Goal: Check status: Check status

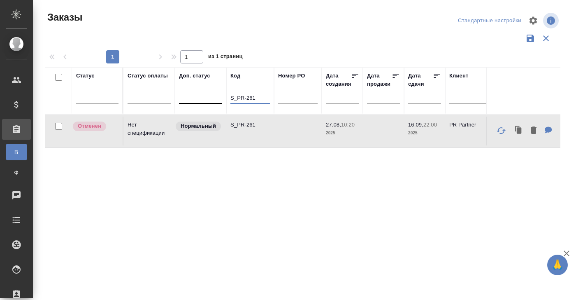
drag, startPoint x: 263, startPoint y: 95, endPoint x: 212, endPoint y: 95, distance: 51.0
paste input "XM-12"
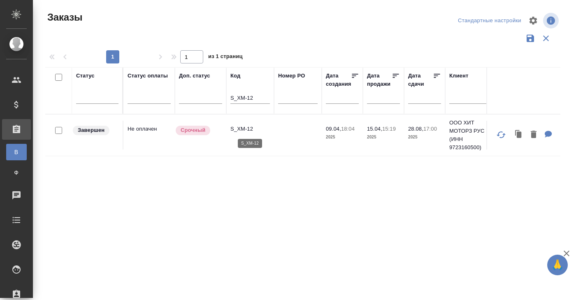
click at [251, 127] on p "S_XM-12" at bounding box center [250, 129] width 40 height 8
click at [256, 96] on input "S_XM-12" at bounding box center [250, 98] width 40 height 10
click at [252, 129] on p "S_XM-11" at bounding box center [250, 129] width 40 height 8
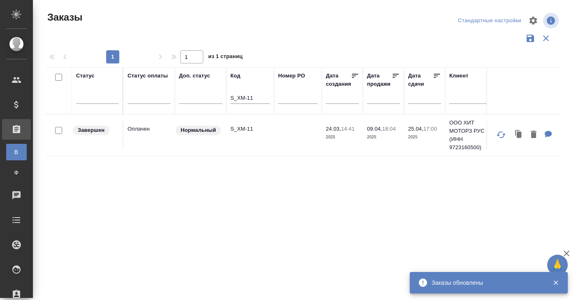
click at [257, 97] on input "S_XM-11" at bounding box center [250, 98] width 40 height 10
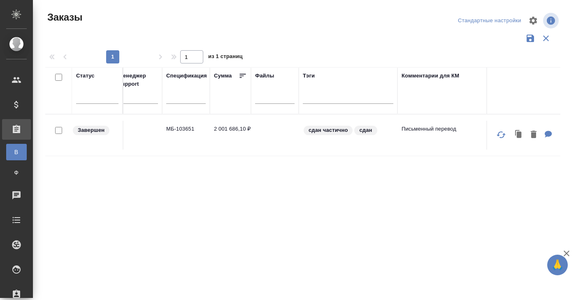
scroll to position [0, 863]
click at [219, 129] on td "2 001 686,10 ₽" at bounding box center [220, 135] width 41 height 29
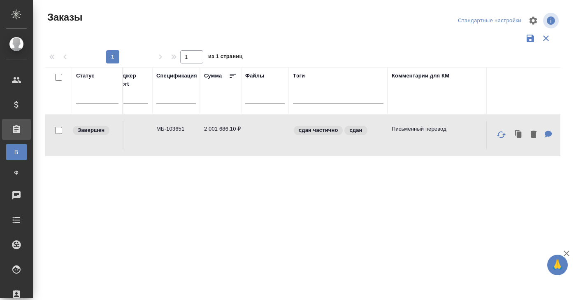
click at [219, 129] on td "2 001 686,10 ₽" at bounding box center [220, 135] width 41 height 29
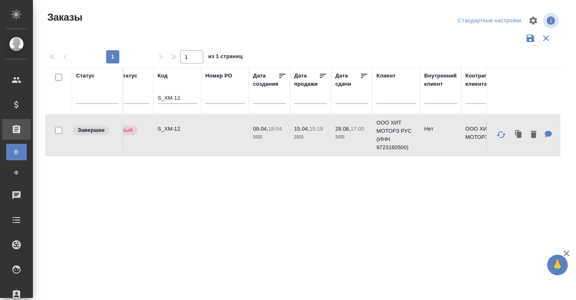
scroll to position [0, 0]
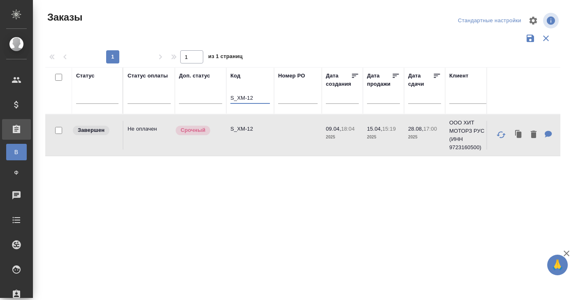
drag, startPoint x: 231, startPoint y: 96, endPoint x: 268, endPoint y: 96, distance: 36.6
click at [268, 96] on input "S_XM-12" at bounding box center [250, 98] width 40 height 10
paste input "ZMS"
type input "ZMS-12"
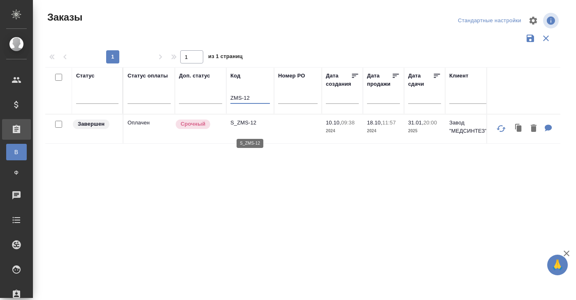
click at [243, 126] on p "S_ZMS-12" at bounding box center [250, 123] width 40 height 8
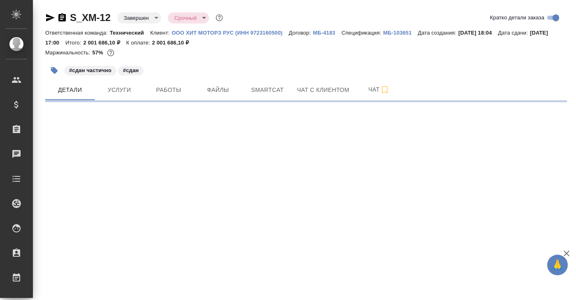
select select "RU"
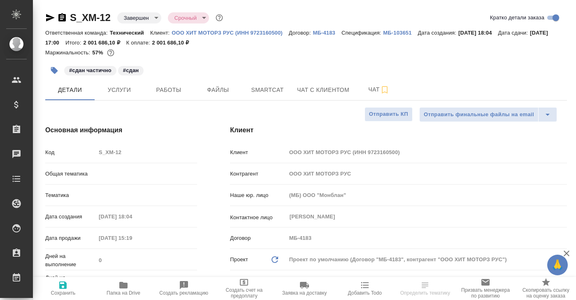
type textarea "x"
type input "Белякова Юлия"
type input "Заболотный Денис"
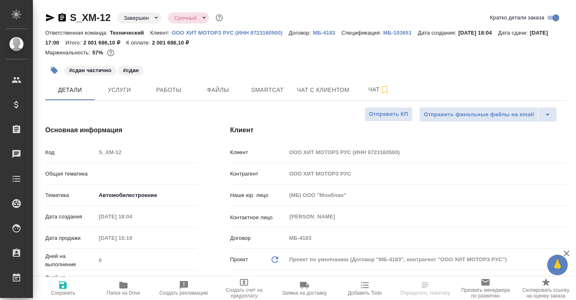
type textarea "x"
drag, startPoint x: 94, startPoint y: 53, endPoint x: 107, endPoint y: 53, distance: 13.2
click at [107, 53] on div "Маржинальность: 57%" at bounding box center [306, 52] width 522 height 11
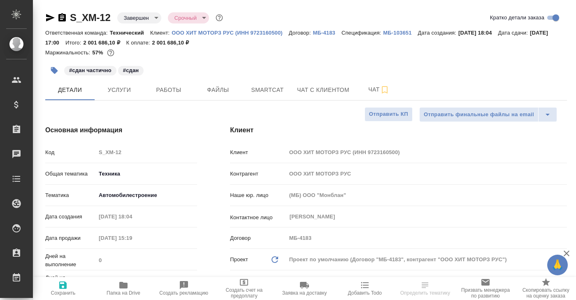
click at [175, 56] on div "Маржинальность: 57%" at bounding box center [306, 52] width 522 height 11
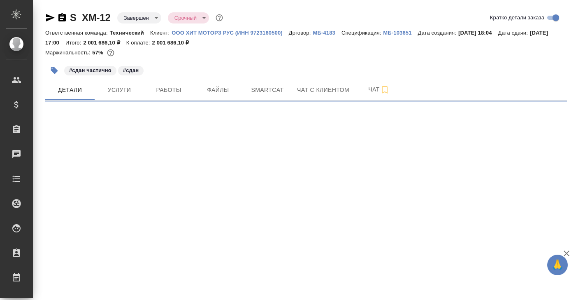
select select "RU"
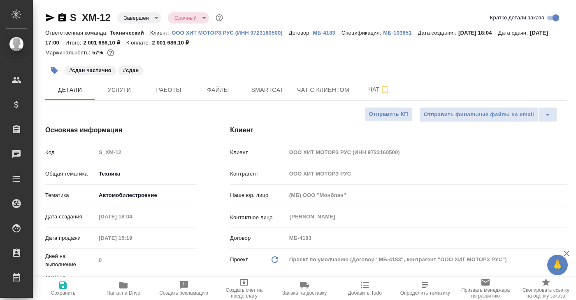
type textarea "x"
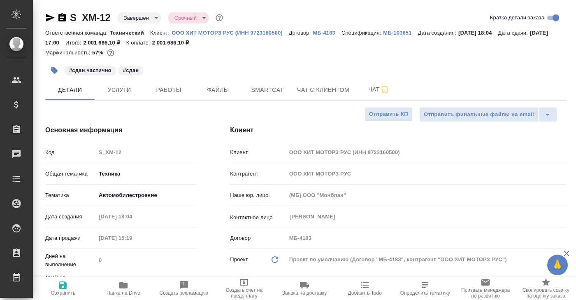
type textarea "x"
drag, startPoint x: 236, startPoint y: 43, endPoint x: 274, endPoint y: 42, distance: 37.5
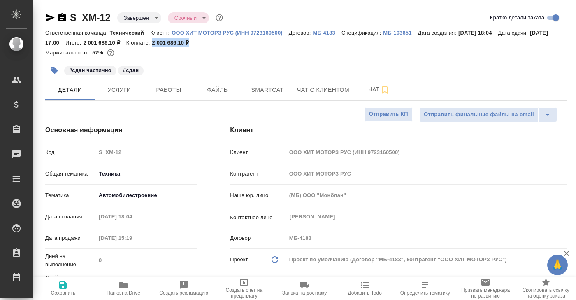
click at [195, 42] on p "2 001 686,10 ₽" at bounding box center [173, 43] width 43 height 6
copy p "2 001 686,10 ₽"
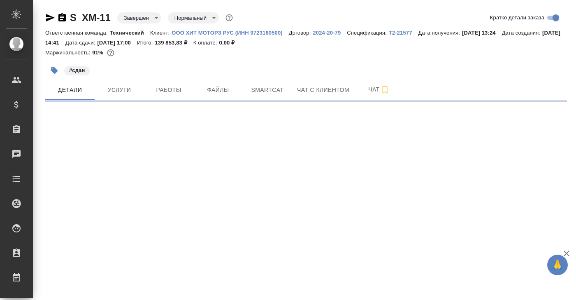
select select "RU"
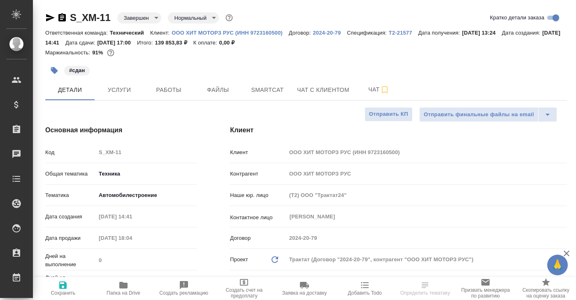
type textarea "x"
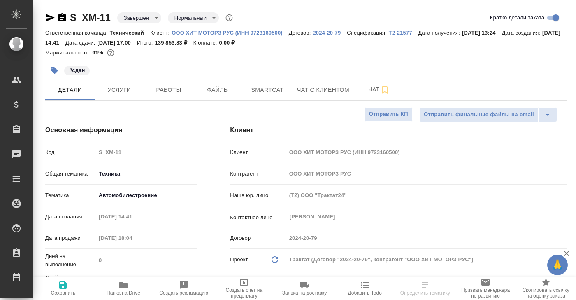
type textarea "x"
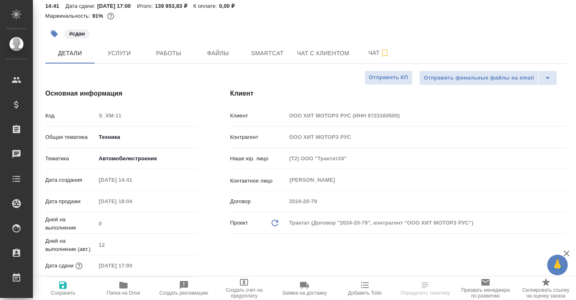
scroll to position [28, 0]
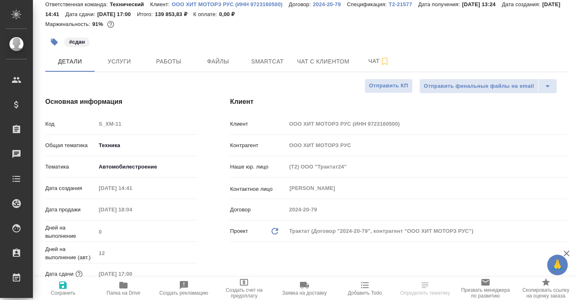
select select "RU"
type textarea "x"
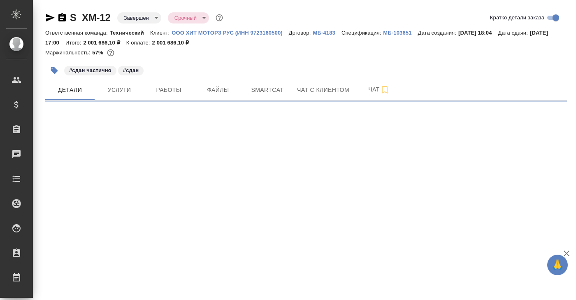
select select "RU"
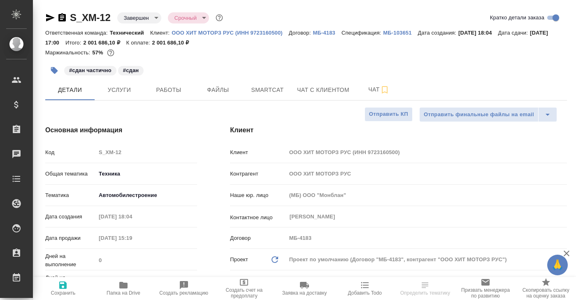
type textarea "x"
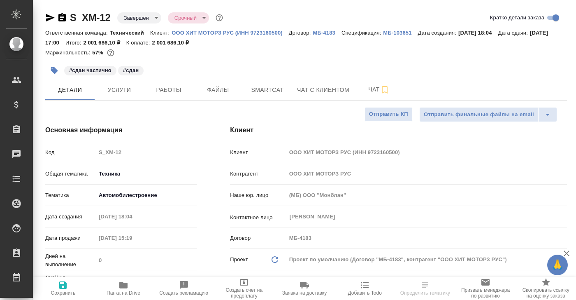
type textarea "x"
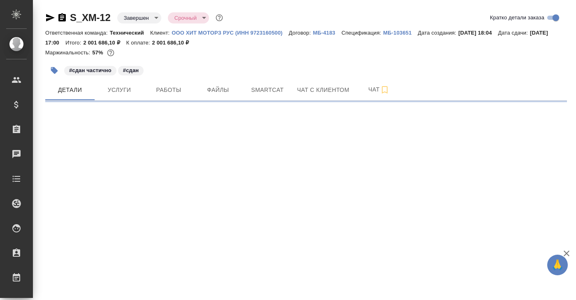
select select "RU"
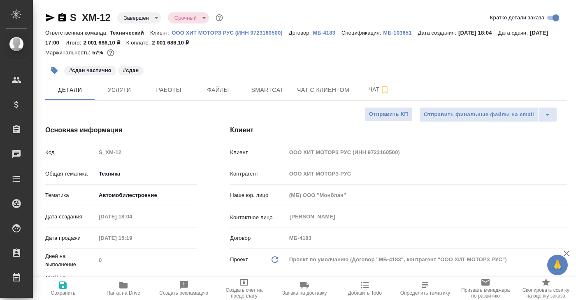
type textarea "x"
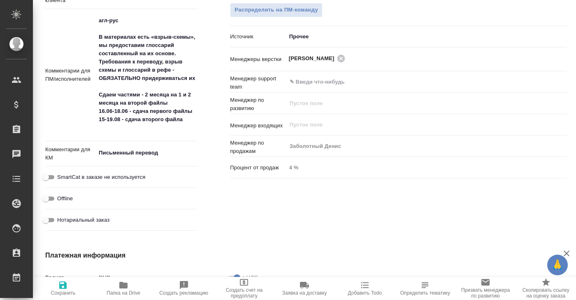
scroll to position [592, 0]
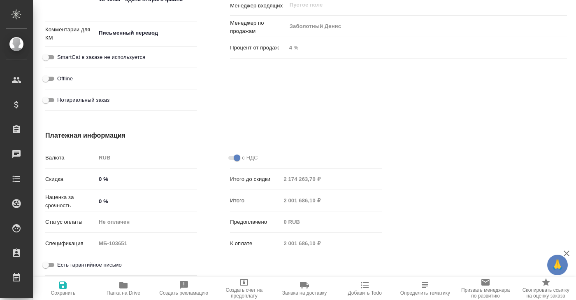
type textarea "x"
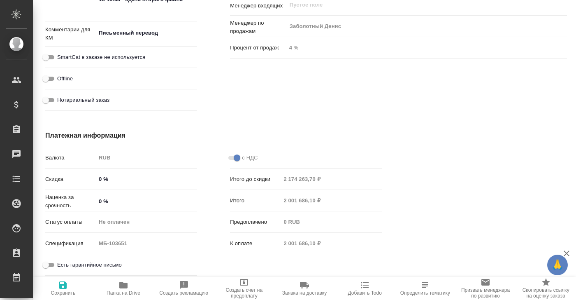
type textarea "x"
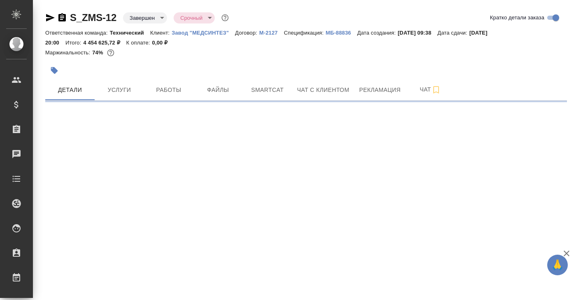
select select "RU"
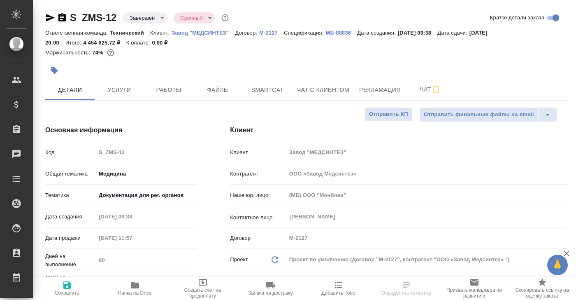
type textarea "x"
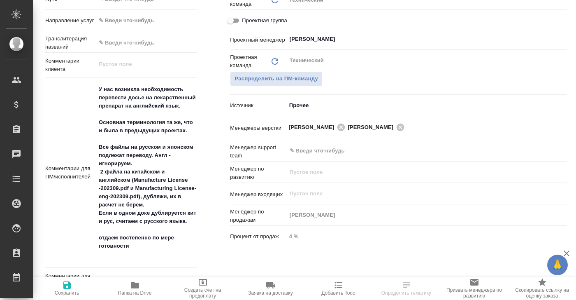
scroll to position [403, 0]
type input "ООО «Завод Медсинтез»"
type textarea "x"
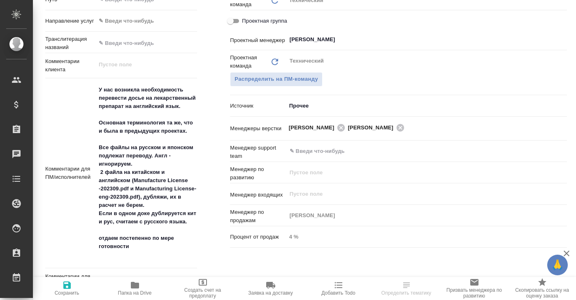
select select "RU"
type input "ООО «Завод Медсинтез»"
type textarea "x"
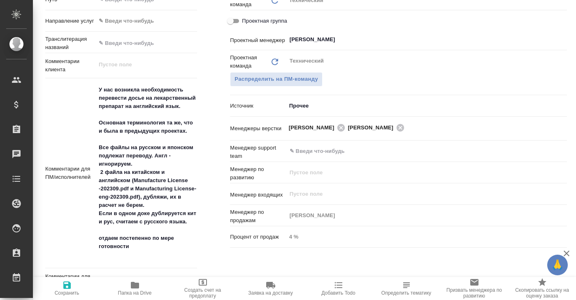
scroll to position [0, 0]
